Goal: Obtain resource: Download file/media

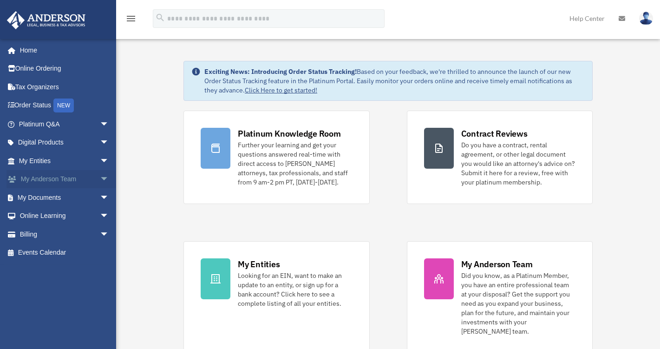
click at [100, 179] on span "arrow_drop_down" at bounding box center [109, 179] width 19 height 19
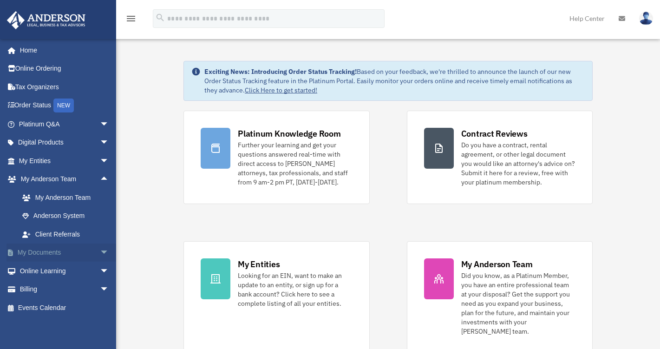
click at [100, 248] on span "arrow_drop_down" at bounding box center [109, 252] width 19 height 19
click at [39, 272] on link "Box" at bounding box center [68, 271] width 110 height 19
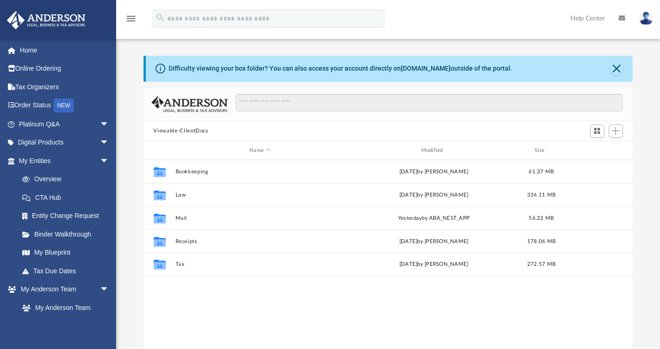
scroll to position [204, 483]
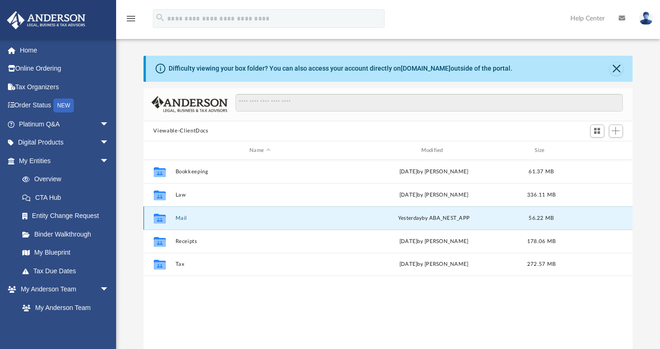
click at [185, 220] on button "Mail" at bounding box center [260, 218] width 170 height 6
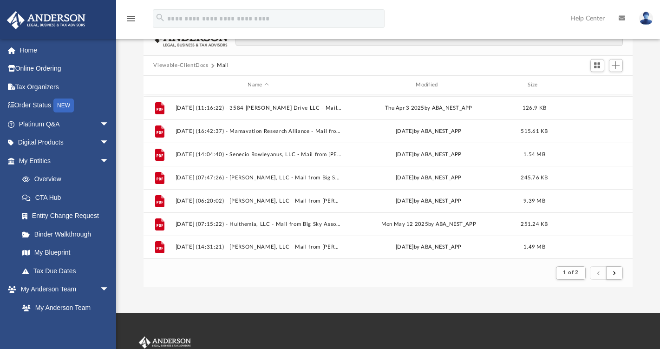
scroll to position [84, 0]
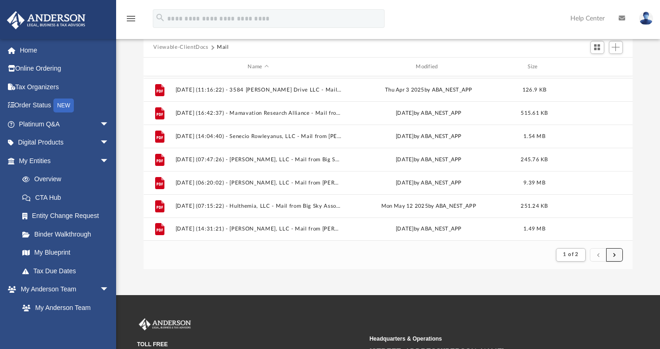
click at [615, 256] on span "submit" at bounding box center [614, 254] width 3 height 5
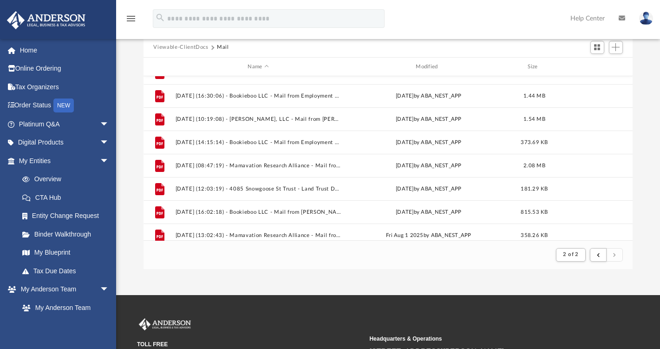
scroll to position [230, 0]
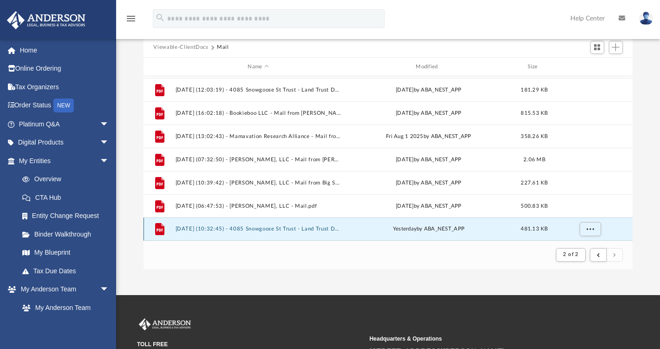
click at [297, 229] on button "2025.09.04 (10:32:45) - 4085 Snowgoose St Trust - Land Trust Documents from Cit…" at bounding box center [258, 229] width 166 height 6
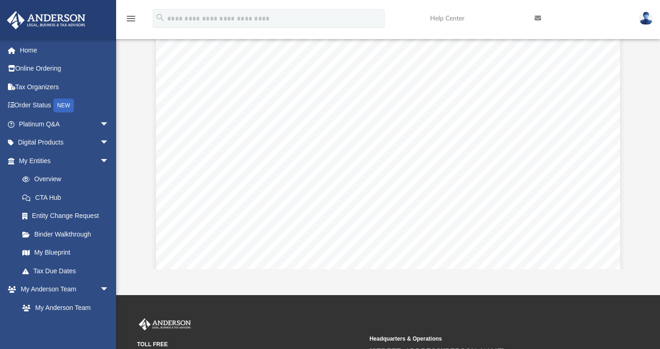
scroll to position [126, 0]
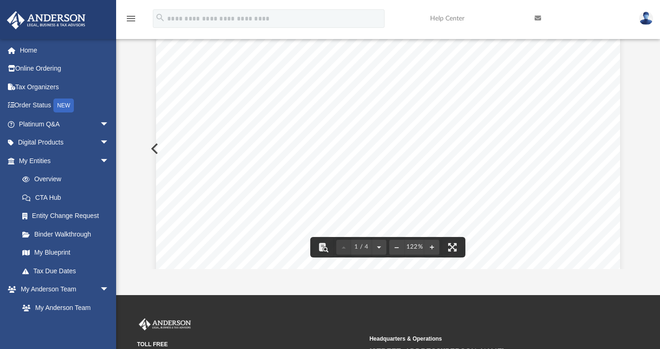
click at [418, 166] on div "Page 1" at bounding box center [388, 208] width 464 height 596
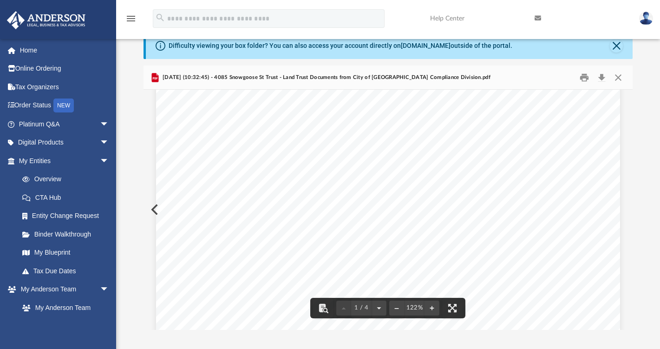
scroll to position [0, 0]
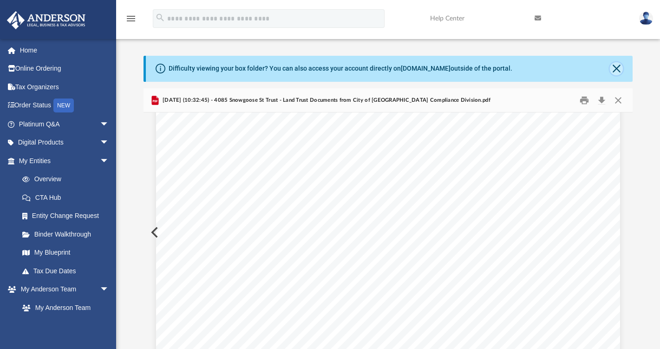
click at [617, 70] on button "Close" at bounding box center [616, 68] width 13 height 13
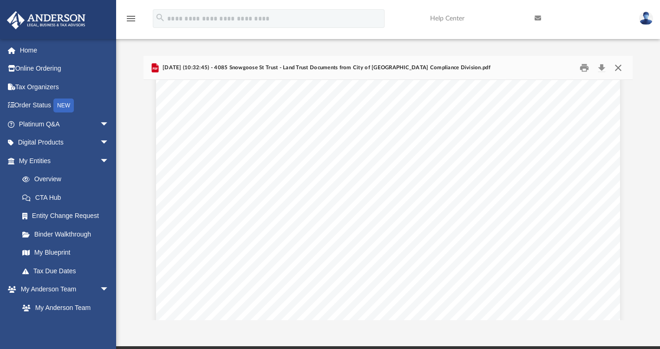
click at [621, 66] on button "Close" at bounding box center [618, 67] width 17 height 14
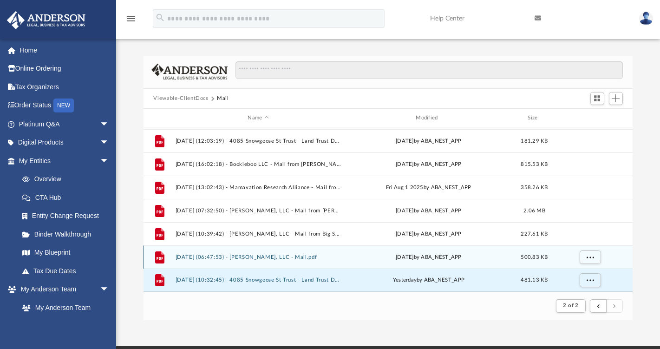
click at [299, 256] on button "2025.09.02 (06:47:53) - Curio Rowleyanus, LLC - Mail.pdf" at bounding box center [258, 257] width 166 height 6
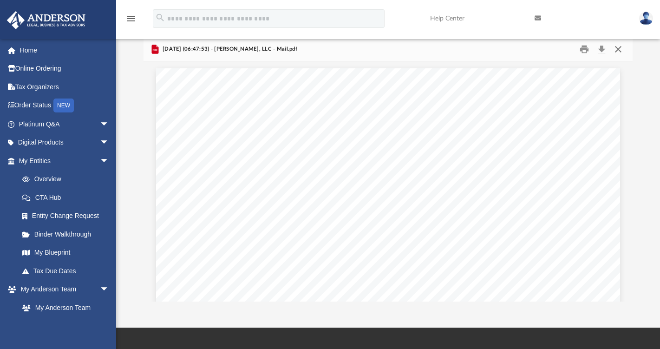
click at [617, 49] on button "Close" at bounding box center [618, 49] width 17 height 14
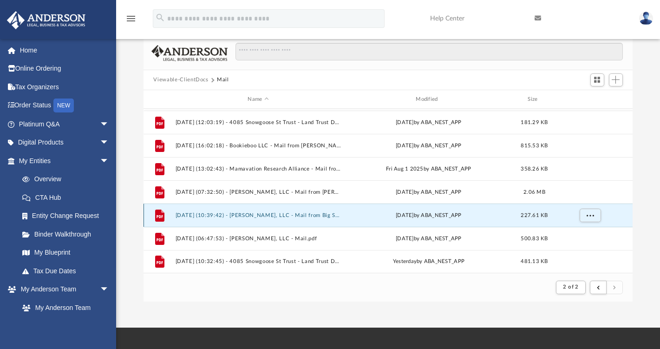
click at [265, 215] on button "2025.08.12 (10:39:42) - Curio Rowleyanus, LLC - Mail from Big Sky Association.p…" at bounding box center [258, 215] width 166 height 6
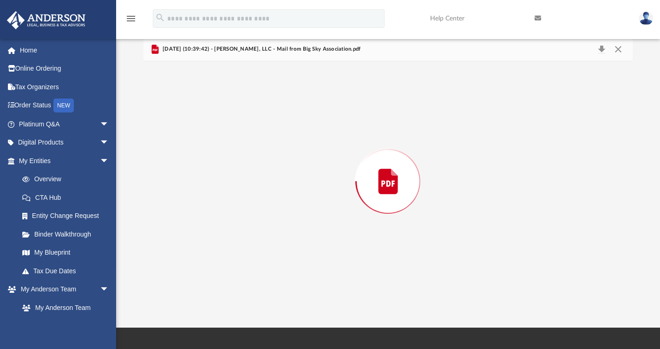
scroll to position [611, 0]
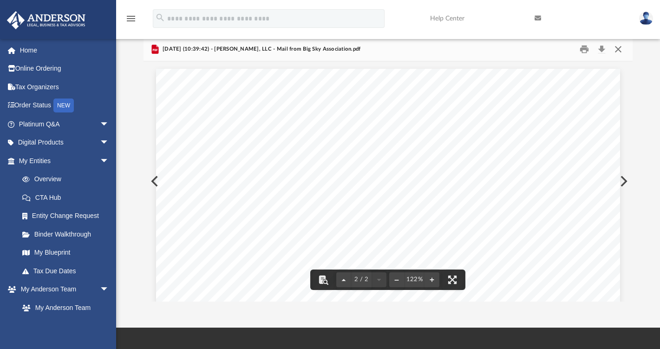
click at [619, 48] on button "Close" at bounding box center [618, 49] width 17 height 14
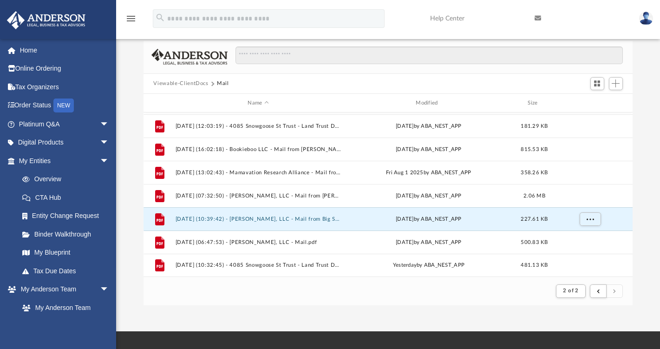
scroll to position [0, 0]
